Goal: Information Seeking & Learning: Learn about a topic

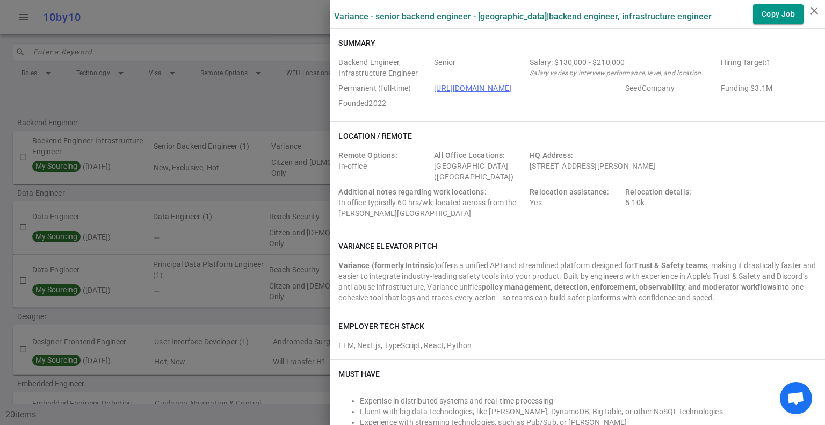
scroll to position [752, 0]
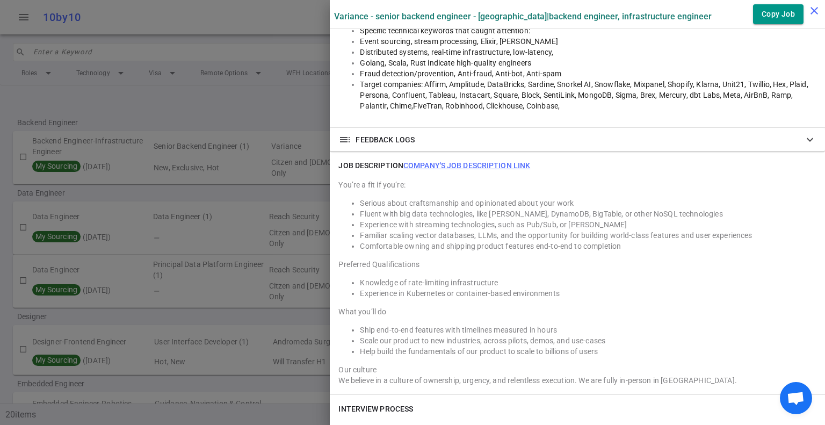
click at [809, 10] on icon "close" at bounding box center [814, 10] width 13 height 13
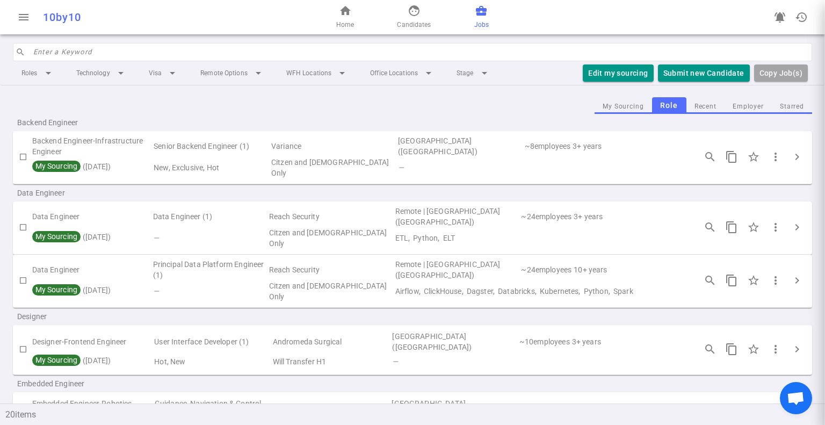
scroll to position [0, 0]
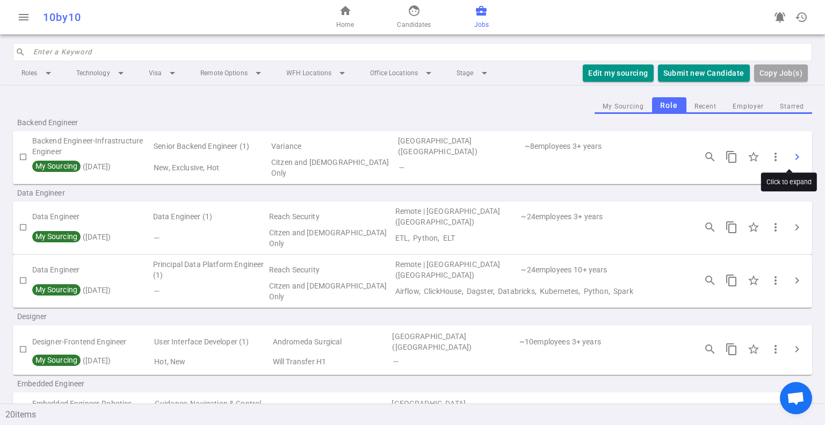
click at [791, 153] on span "chevron_right" at bounding box center [797, 156] width 13 height 13
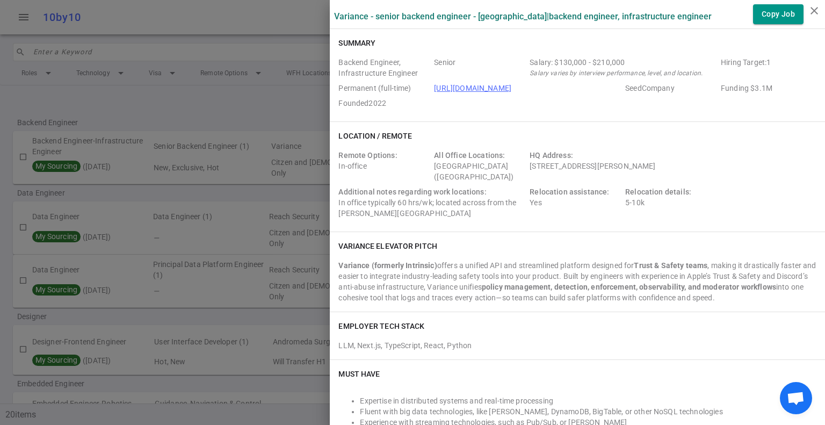
drag, startPoint x: 519, startPoint y: 88, endPoint x: 411, endPoint y: 90, distance: 107.4
click at [411, 90] on div "Backend Engineer, Infrastructure Engineer Senior Salary: $130,000 - $210,000 Sa…" at bounding box center [577, 85] width 478 height 56
copy div "[URL][DOMAIN_NAME]"
click at [587, 100] on div "Backend Engineer, Infrastructure Engineer Senior Salary: $130,000 - $210,000 Sa…" at bounding box center [577, 85] width 478 height 56
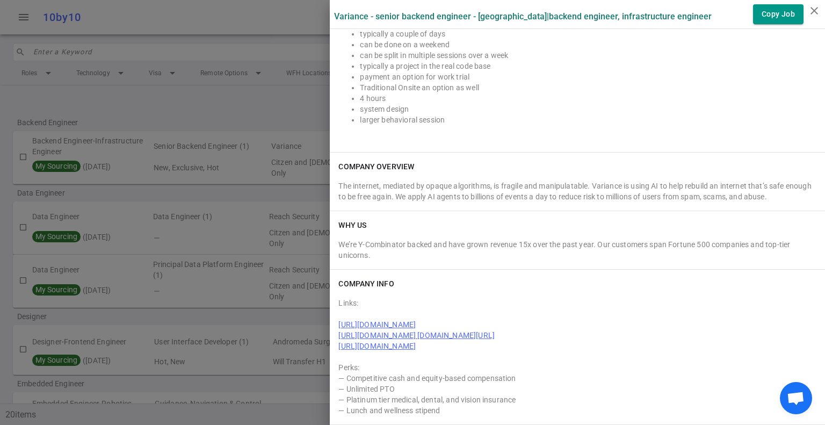
scroll to position [1336, 0]
click at [419, 335] on link "[URL][DOMAIN_NAME] [DOMAIN_NAME][URL]" at bounding box center [416, 335] width 156 height 9
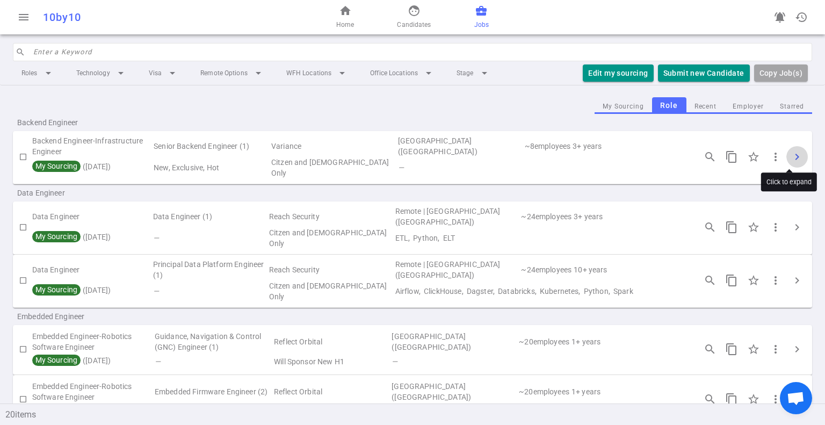
click at [795, 149] on button "chevron_right" at bounding box center [796, 156] width 21 height 21
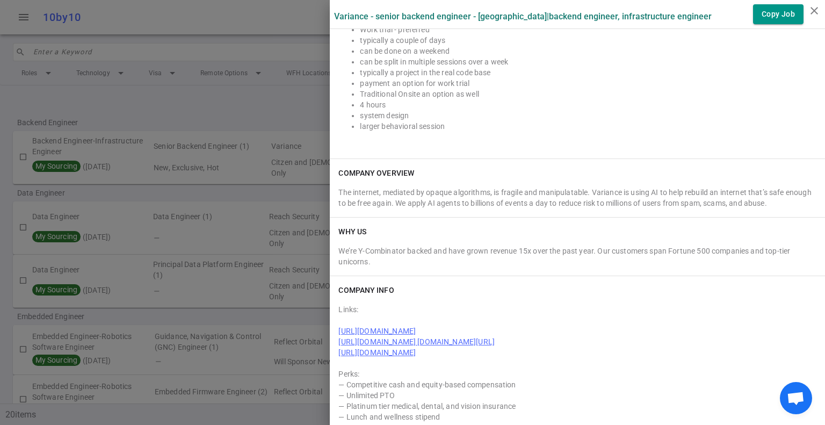
scroll to position [1336, 0]
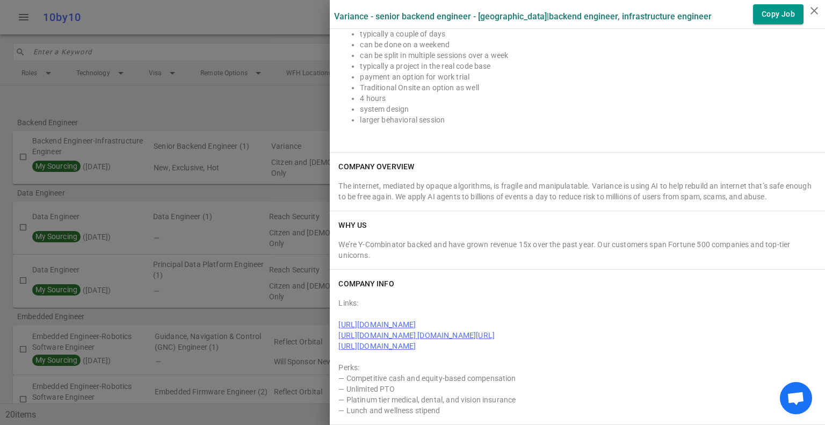
click at [495, 331] on link "[URL][DOMAIN_NAME] [DOMAIN_NAME][URL]" at bounding box center [416, 335] width 156 height 9
